Goal: Communication & Community: Answer question/provide support

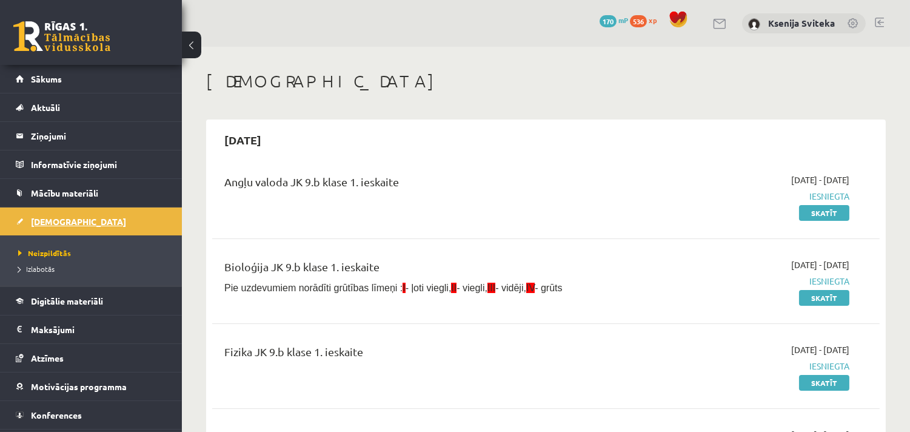
click at [44, 223] on span "[DEMOGRAPHIC_DATA]" at bounding box center [78, 221] width 95 height 11
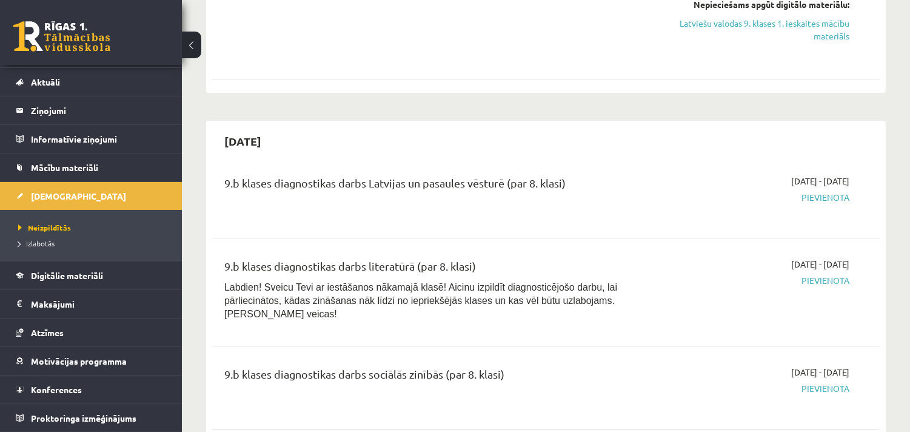
scroll to position [539, 0]
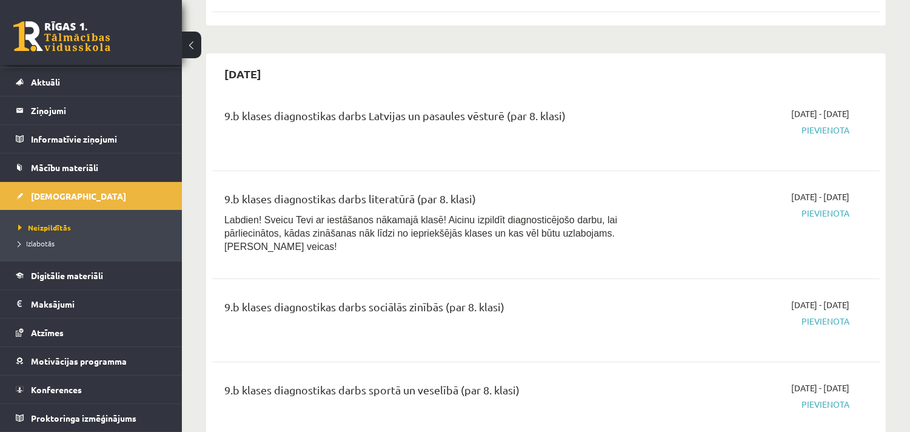
click at [833, 130] on span "Pievienota" at bounding box center [751, 130] width 197 height 13
click at [833, 135] on span "Pievienota" at bounding box center [751, 130] width 197 height 13
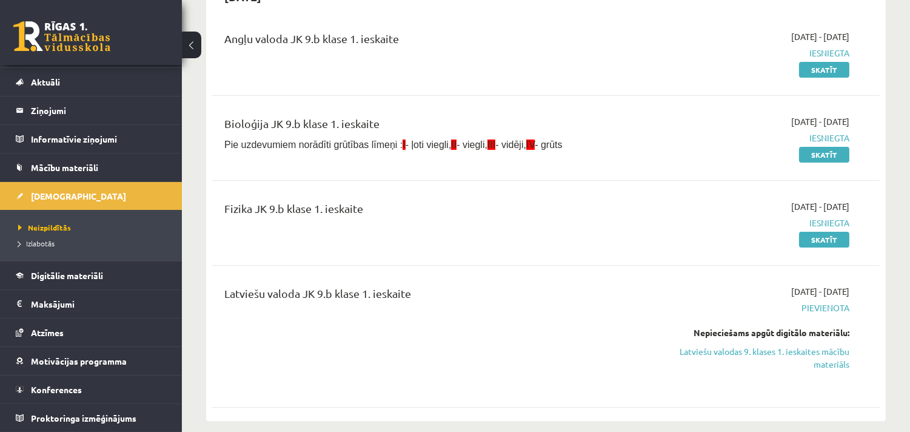
scroll to position [269, 0]
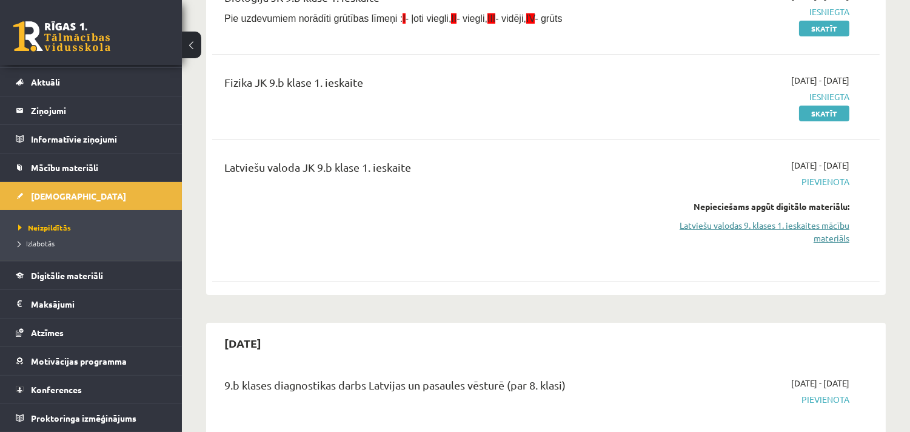
click at [744, 227] on link "Latviešu valodas 9. klases 1. ieskaites mācību materiāls" at bounding box center [751, 231] width 197 height 25
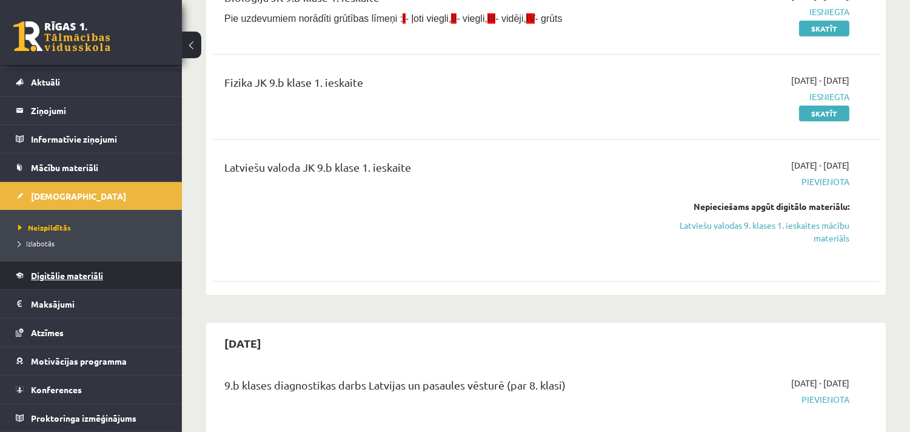
click at [79, 279] on span "Digitālie materiāli" at bounding box center [67, 275] width 72 height 11
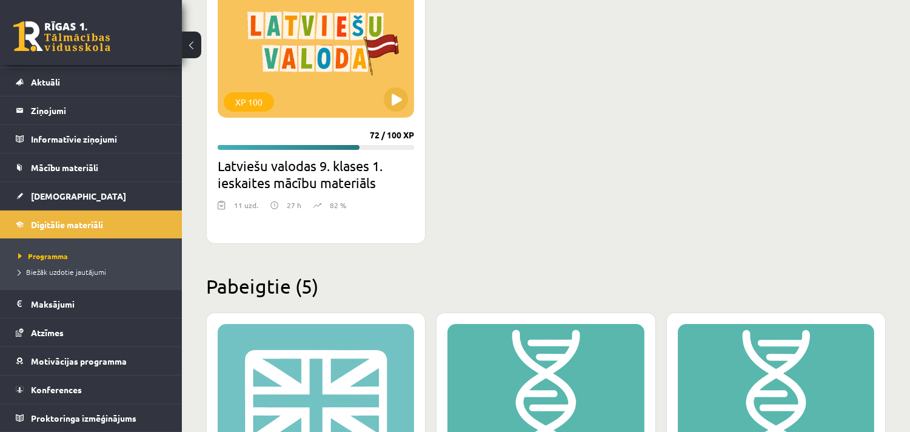
scroll to position [404, 0]
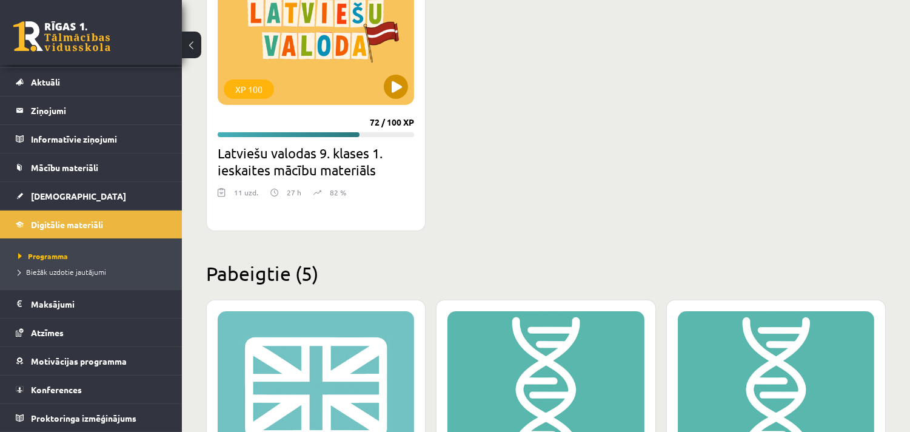
click at [284, 79] on div "XP 100" at bounding box center [316, 29] width 197 height 152
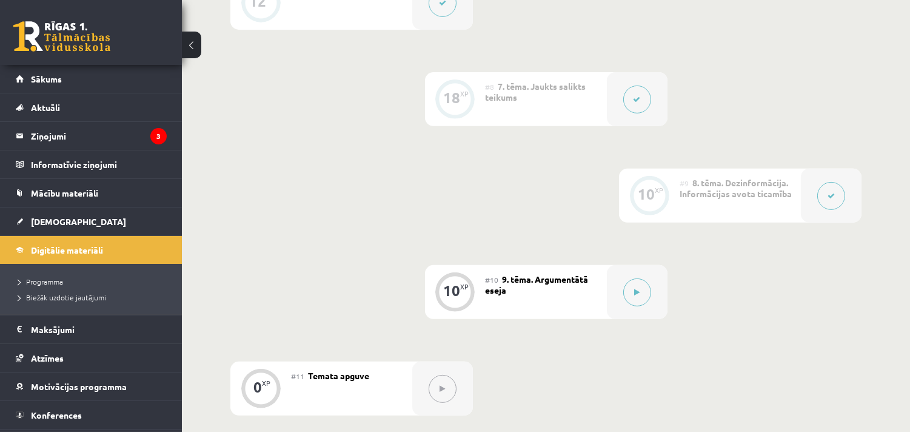
scroll to position [809, 0]
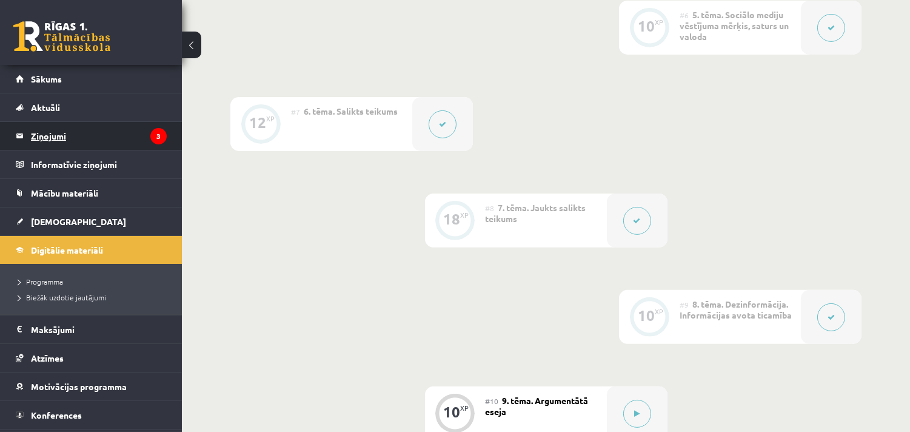
click at [82, 135] on legend "Ziņojumi 3" at bounding box center [99, 136] width 136 height 28
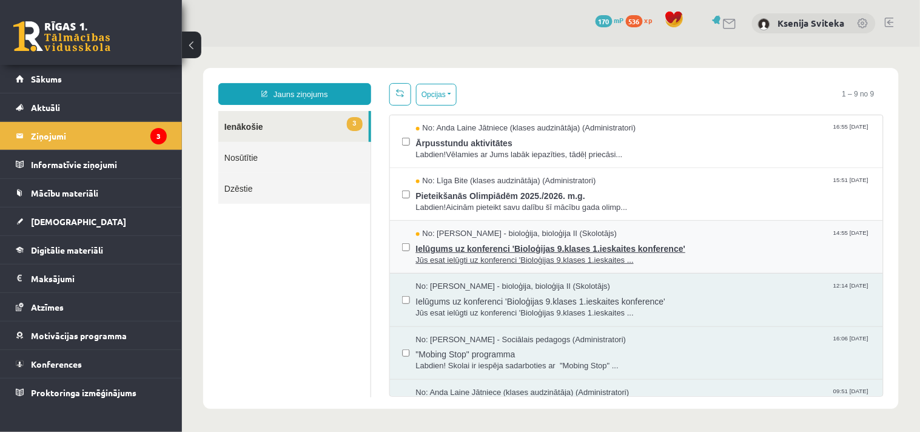
click at [537, 247] on span "Ielūgums uz konferenci 'Bioloģijas 9.klases 1.ieskaites konference'" at bounding box center [642, 246] width 455 height 15
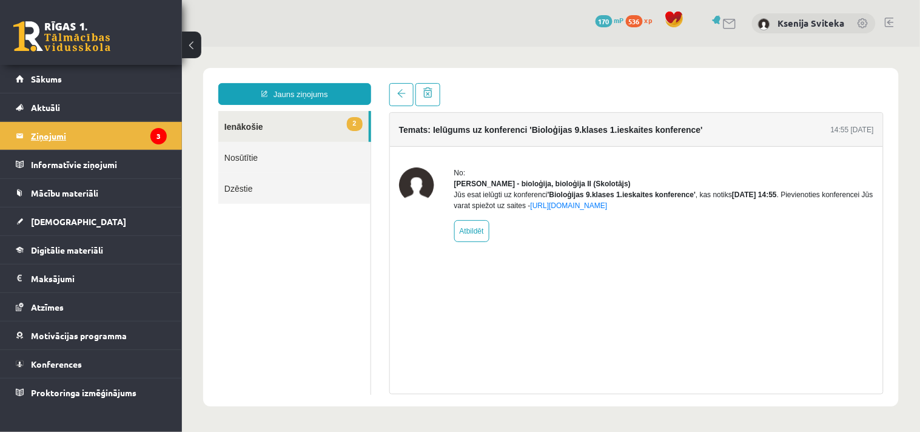
click at [49, 133] on legend "Ziņojumi 3" at bounding box center [99, 136] width 136 height 28
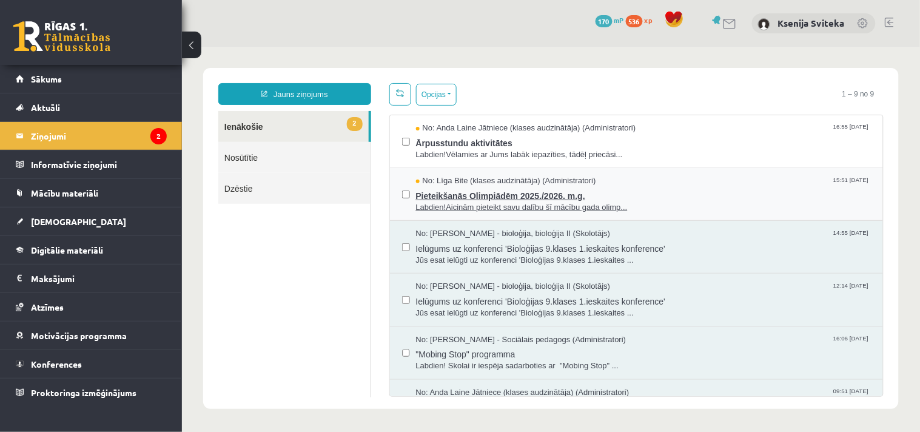
click at [525, 207] on span "Labdien!Aicinām pieteikt savu dalību šī mācību gada olimp..." at bounding box center [642, 207] width 455 height 12
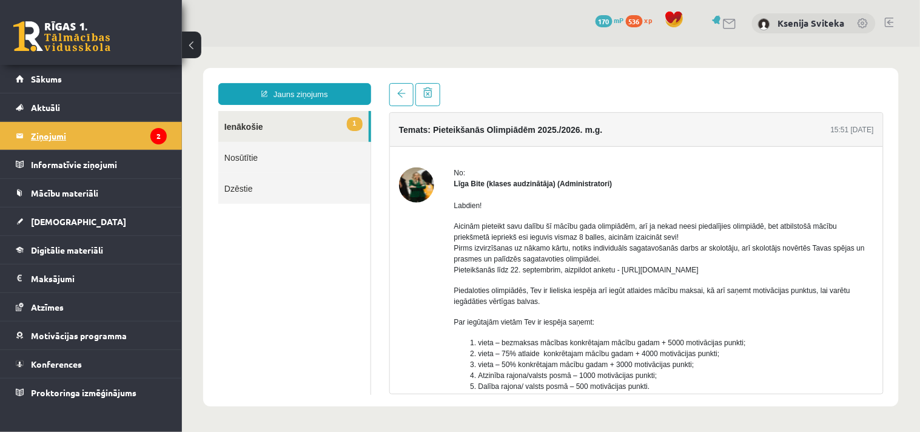
click at [38, 140] on legend "Ziņojumi 2" at bounding box center [99, 136] width 136 height 28
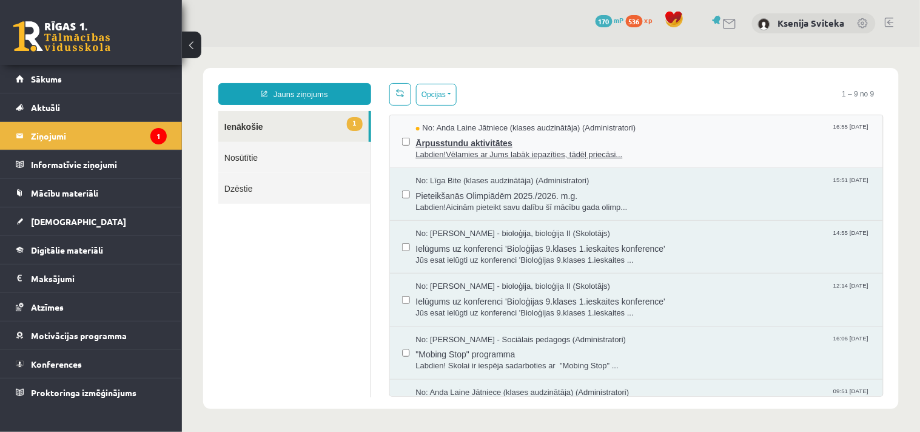
click at [474, 143] on span "Ārpusstundu aktivitātes" at bounding box center [642, 140] width 455 height 15
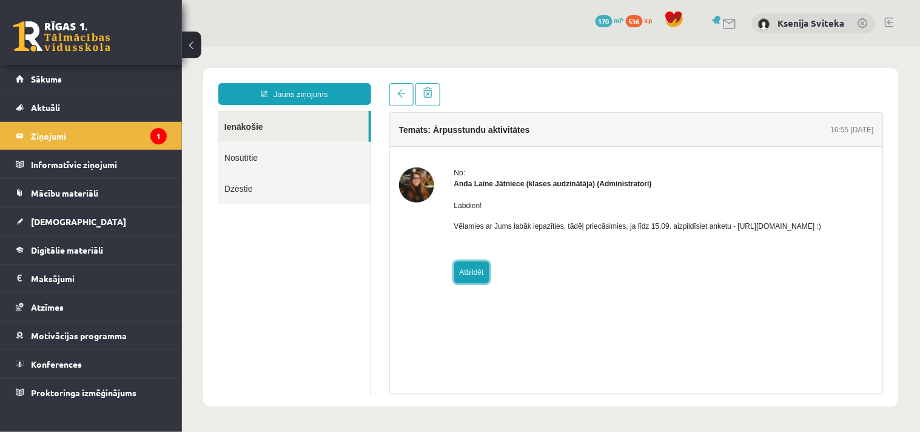
click at [471, 270] on link "Atbildēt" at bounding box center [471, 272] width 35 height 22
type input "**********"
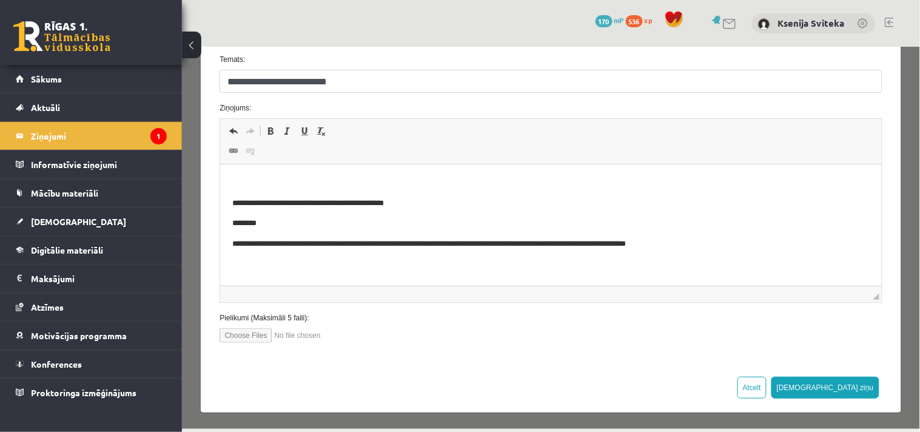
scroll to position [86, 0]
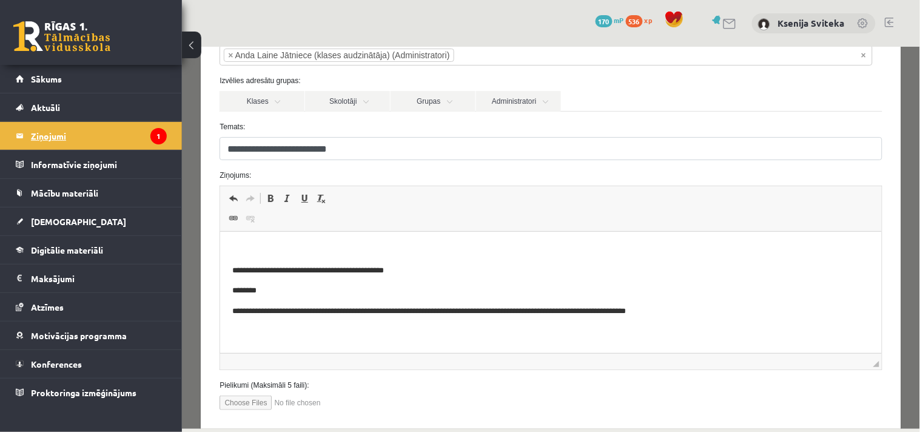
click at [33, 130] on legend "Ziņojumi 1" at bounding box center [99, 136] width 136 height 28
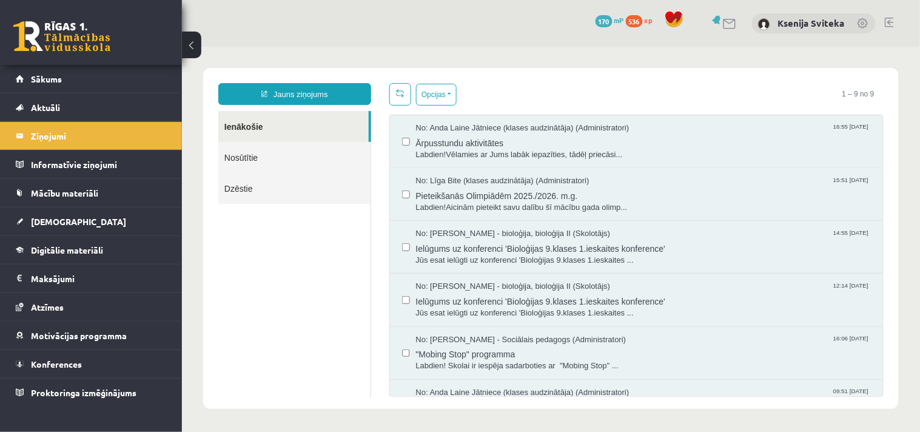
scroll to position [0, 0]
